Goal: Transaction & Acquisition: Purchase product/service

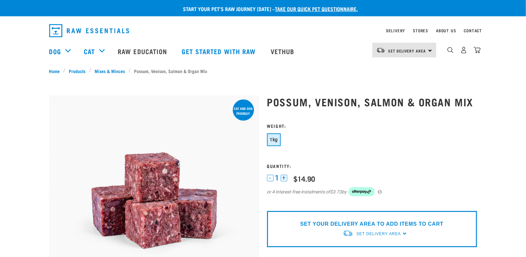
click at [278, 142] on button "1kg" at bounding box center [274, 139] width 14 height 13
click at [271, 138] on span "1kg" at bounding box center [274, 139] width 8 height 5
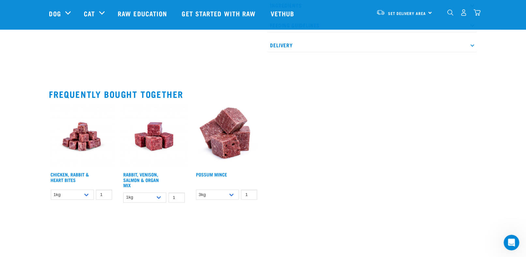
scroll to position [380, 0]
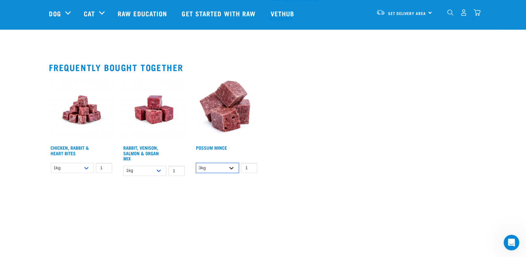
click at [232, 166] on select "3kg 1kg" at bounding box center [217, 168] width 43 height 10
click at [218, 109] on img at bounding box center [226, 110] width 65 height 65
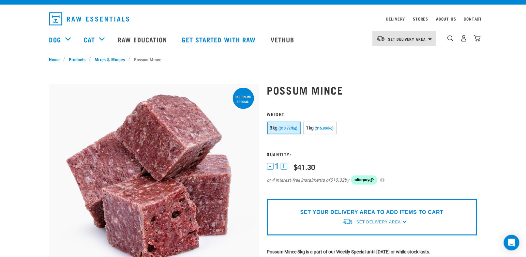
scroll to position [11, 0]
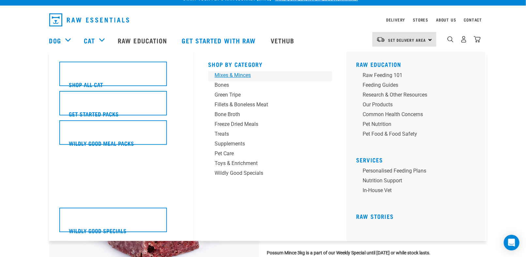
click at [235, 75] on div "Mixes & Minces" at bounding box center [266, 75] width 102 height 8
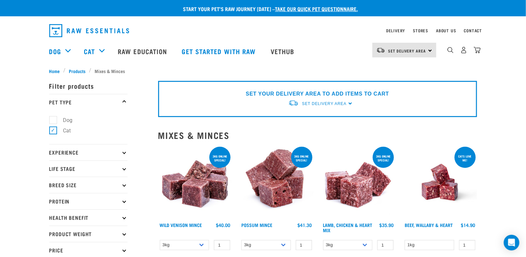
click at [53, 120] on label "Dog" at bounding box center [64, 120] width 22 height 8
click at [52, 120] on input "Dog" at bounding box center [51, 119] width 4 height 4
checkbox input "true"
click at [53, 131] on label "Cat" at bounding box center [63, 131] width 21 height 8
click at [52, 131] on input "Cat" at bounding box center [51, 129] width 4 height 4
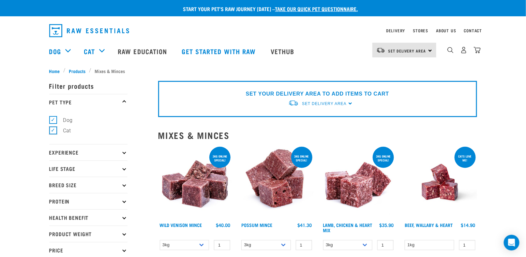
checkbox input "false"
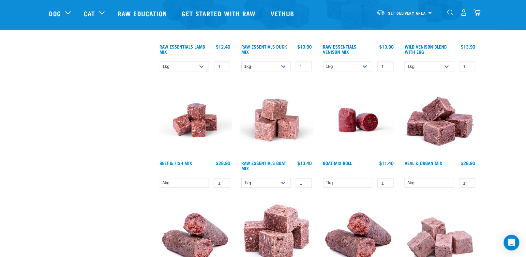
scroll to position [250, 0]
click at [347, 123] on img at bounding box center [358, 120] width 74 height 74
